Goal: Task Accomplishment & Management: Use online tool/utility

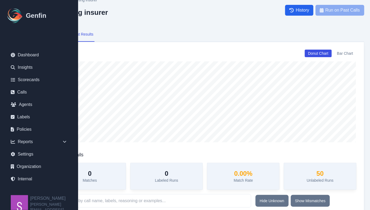
scroll to position [9, 0]
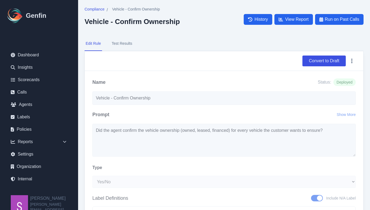
select select "Yes/No"
